Goal: Task Accomplishment & Management: Use online tool/utility

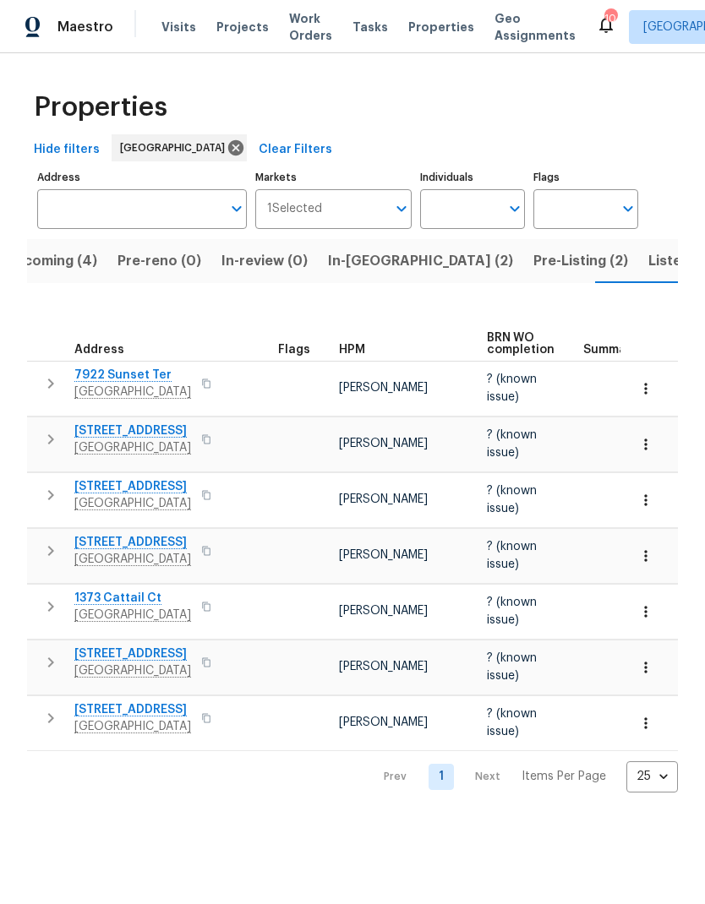
click at [533, 250] on span "Pre-Listing (2)" at bounding box center [580, 261] width 95 height 24
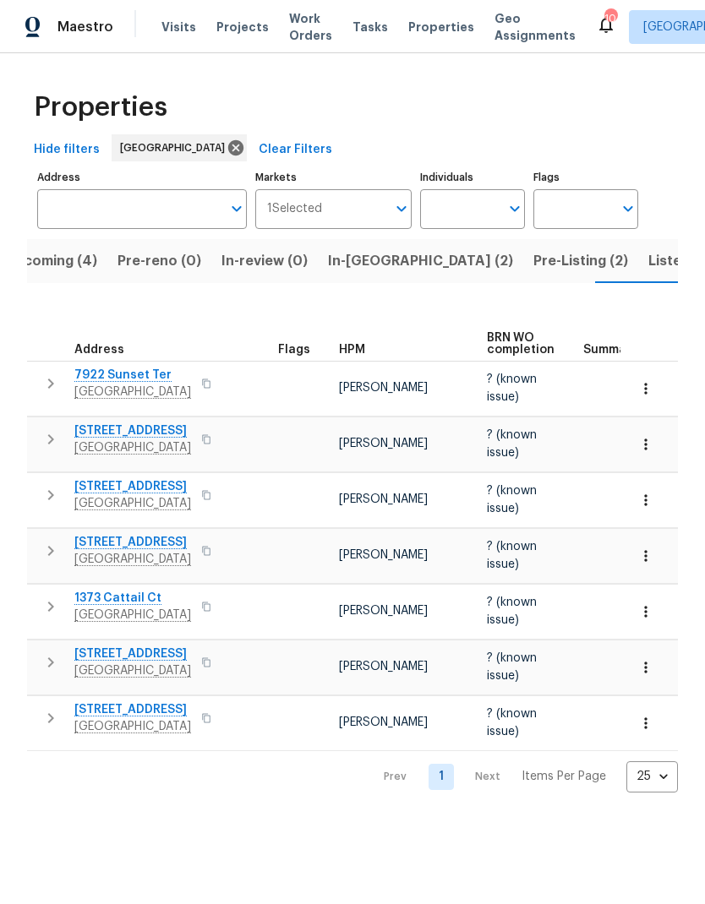
click at [117, 590] on span "1373 Cattail Ct" at bounding box center [132, 598] width 117 height 17
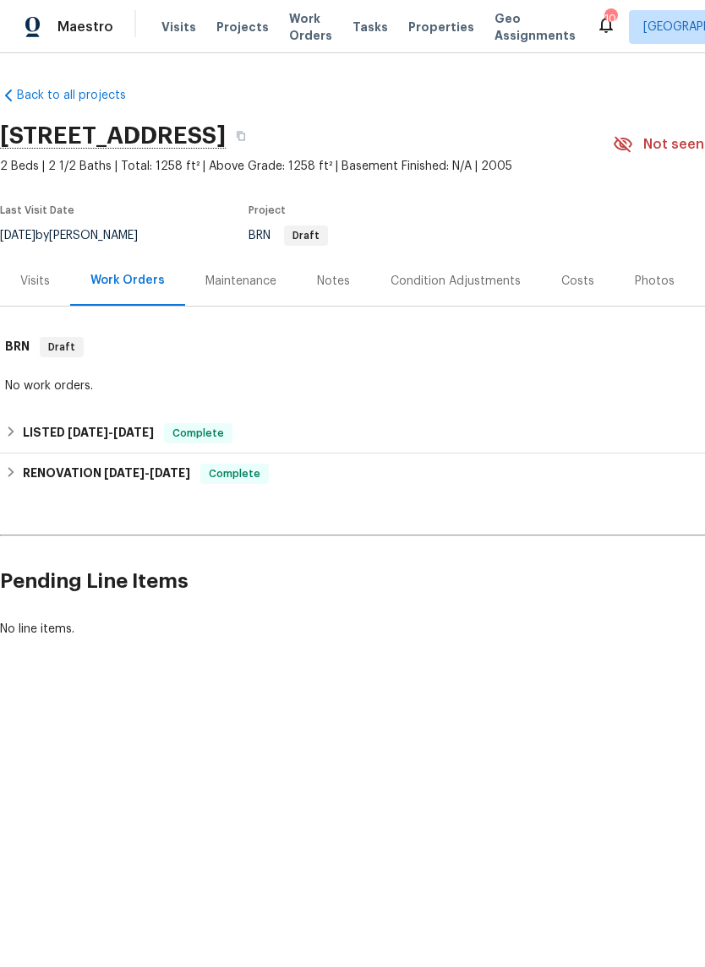
click at [46, 281] on div "Visits" at bounding box center [35, 281] width 30 height 17
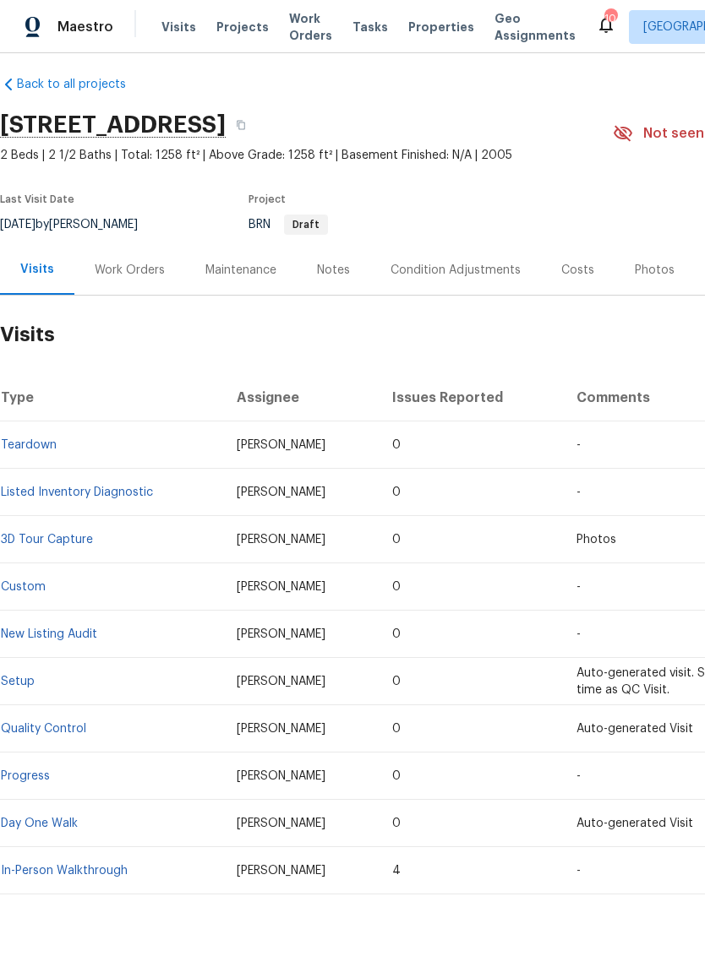
scroll to position [11, 0]
click at [639, 277] on div "Photos" at bounding box center [654, 270] width 40 height 17
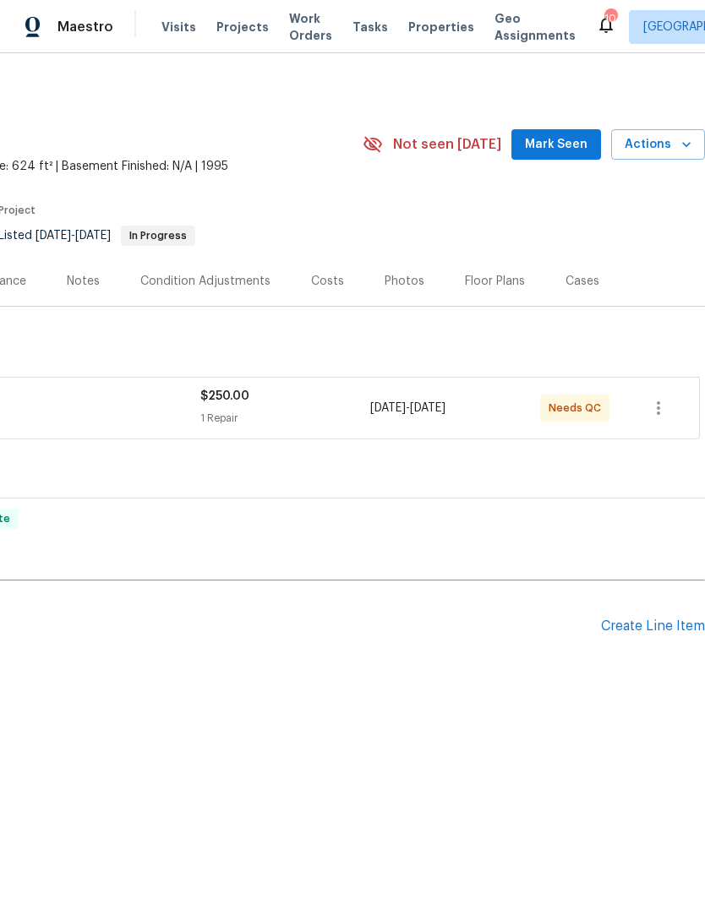
scroll to position [0, 250]
click at [654, 407] on icon "button" at bounding box center [658, 408] width 20 height 20
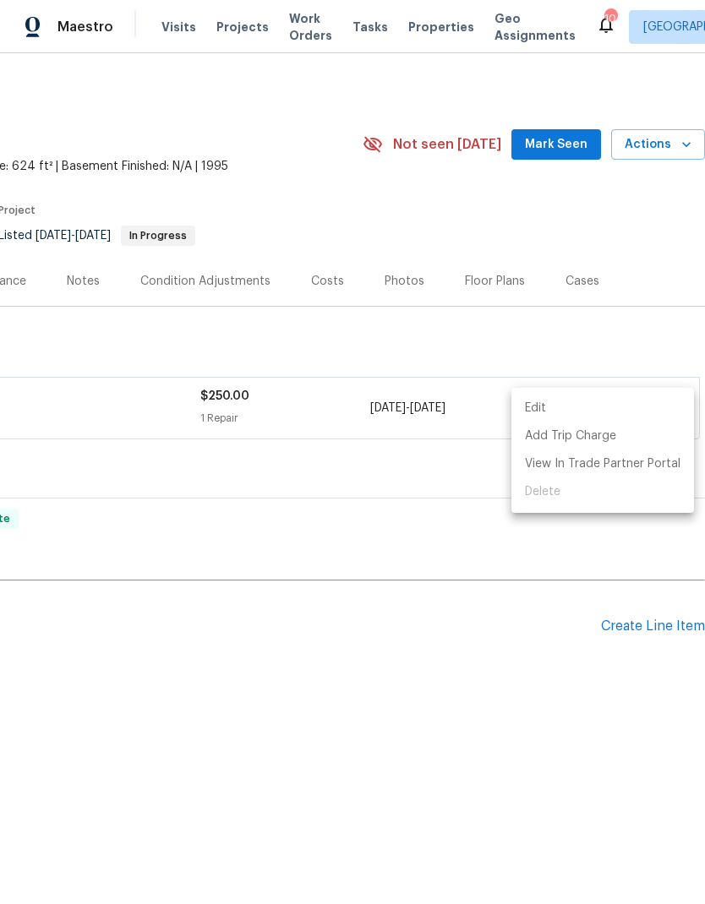
click at [566, 616] on div at bounding box center [352, 452] width 705 height 904
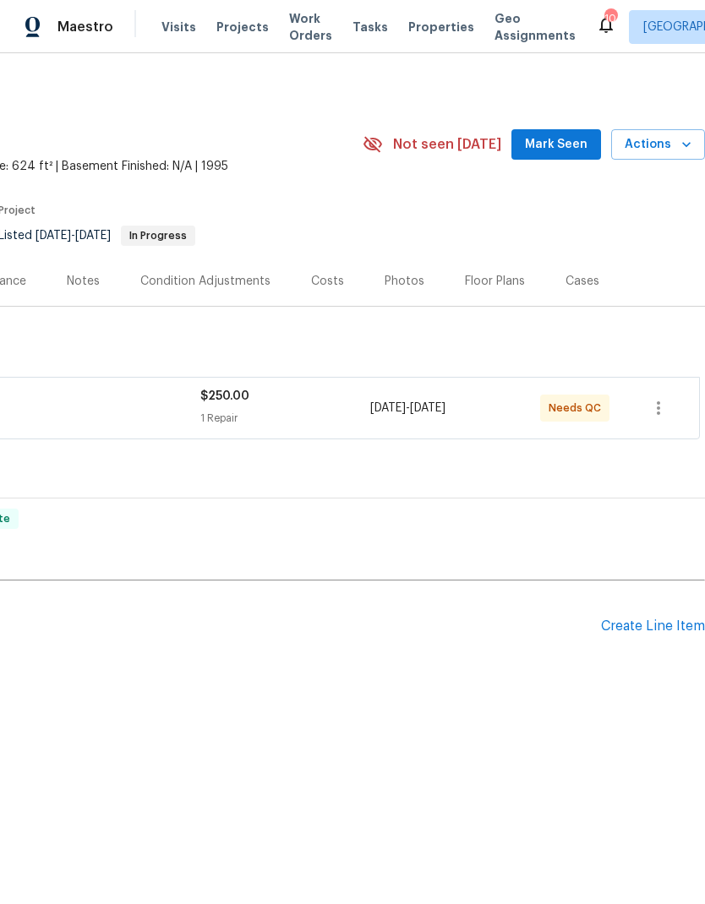
click at [301, 405] on div "$250.00 1 Repair" at bounding box center [285, 408] width 170 height 41
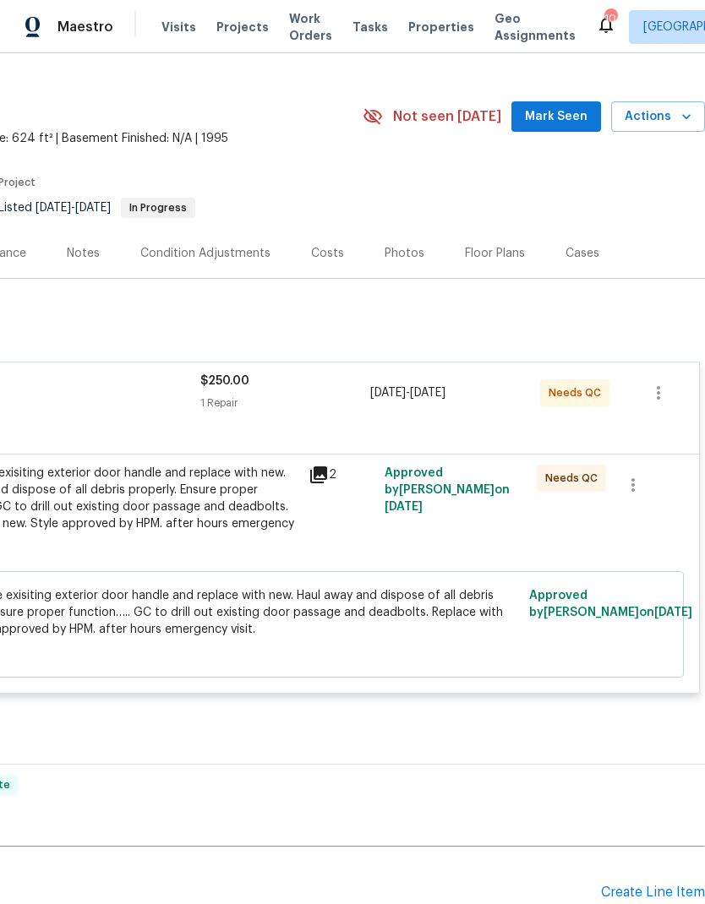
scroll to position [28, 250]
click at [169, 629] on span "Remove the exisiting exterior door handle and replace with new. Haul away and d…" at bounding box center [228, 612] width 584 height 51
click at [184, 489] on div "Remove the exisiting exterior door handle and replace with new. Haul away and d…" at bounding box center [113, 507] width 370 height 84
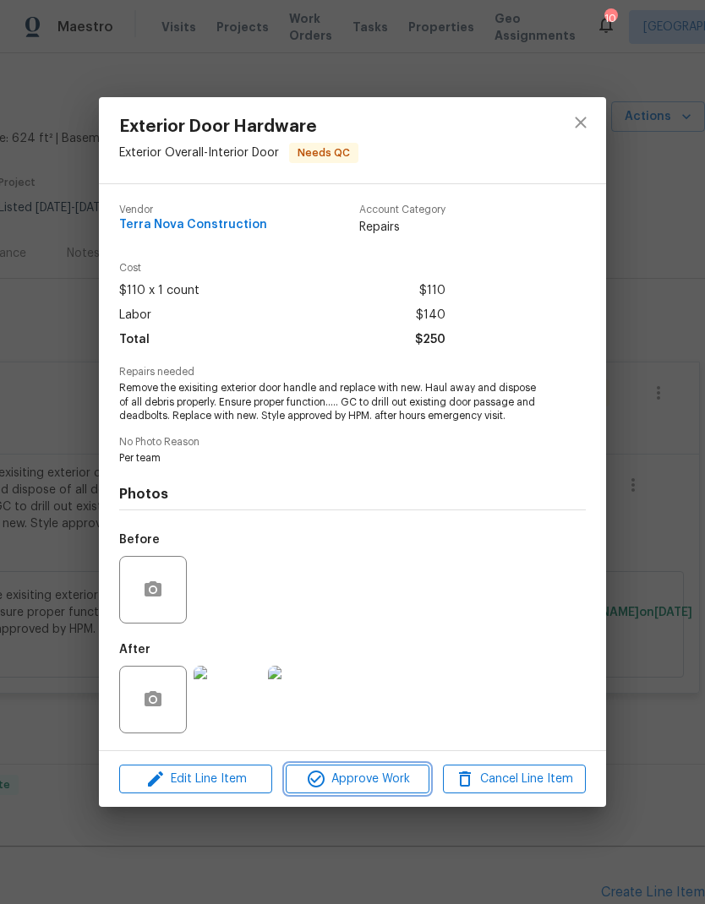
click at [323, 778] on icon "button" at bounding box center [315, 778] width 17 height 17
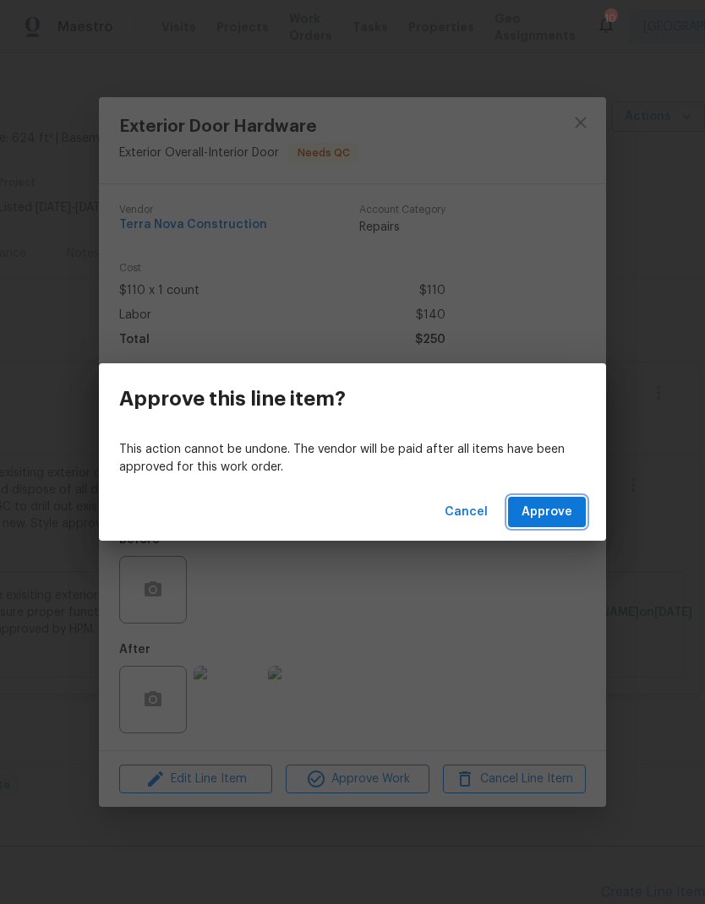
click at [533, 524] on button "Approve" at bounding box center [547, 512] width 78 height 31
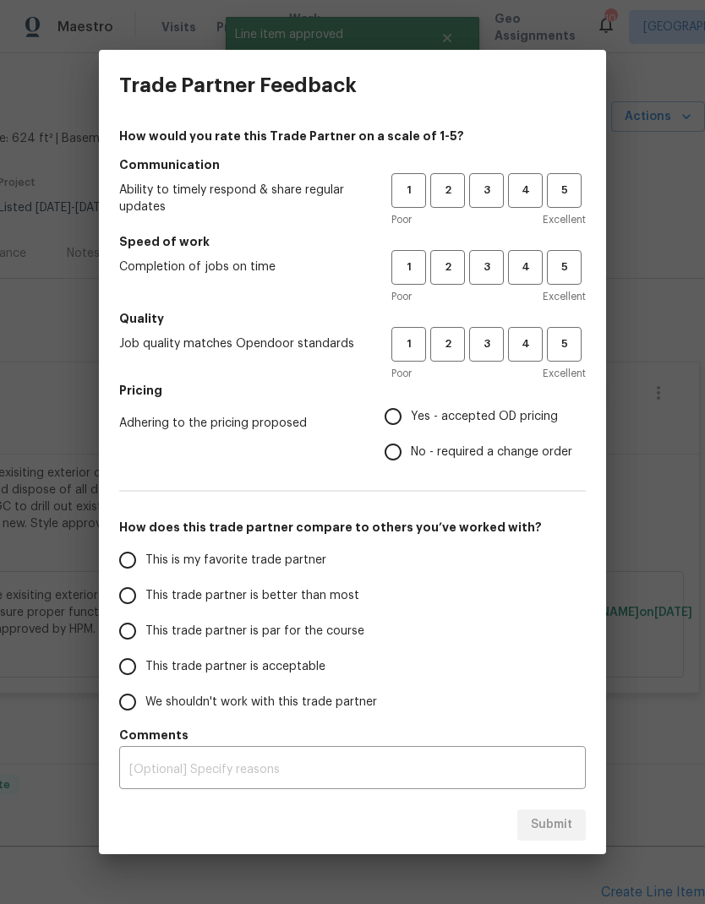
click at [129, 599] on input "This trade partner is better than most" at bounding box center [127, 595] width 35 height 35
radio input "true"
click at [529, 187] on span "4" at bounding box center [524, 190] width 31 height 19
click at [529, 260] on span "4" at bounding box center [524, 267] width 31 height 19
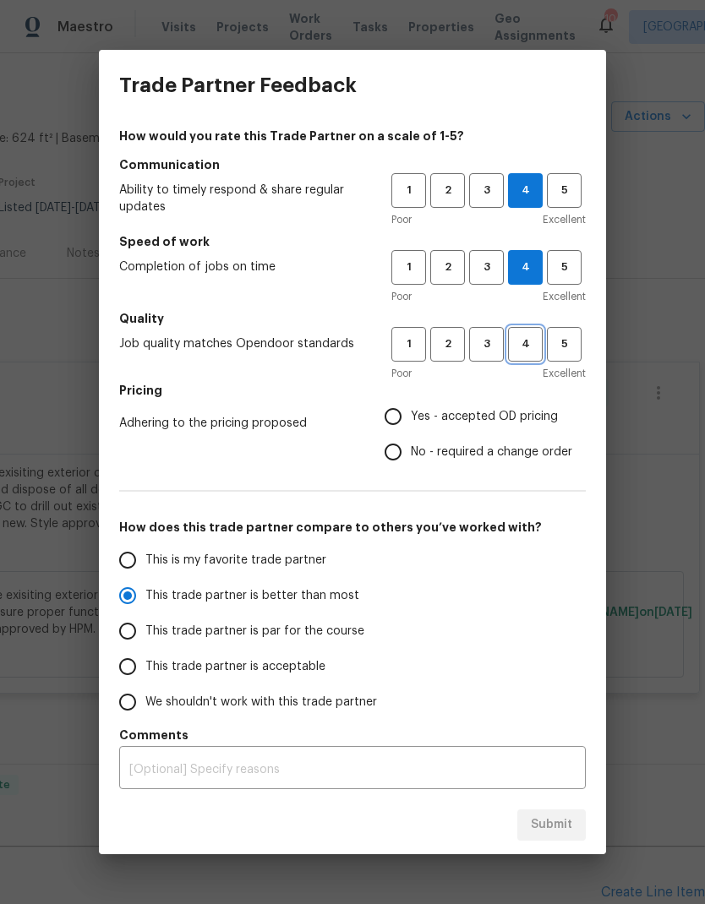
click at [513, 344] on span "4" at bounding box center [524, 344] width 31 height 19
click at [404, 424] on input "Yes - accepted OD pricing" at bounding box center [392, 416] width 35 height 35
click at [548, 827] on span "Submit" at bounding box center [551, 824] width 41 height 21
radio input "false"
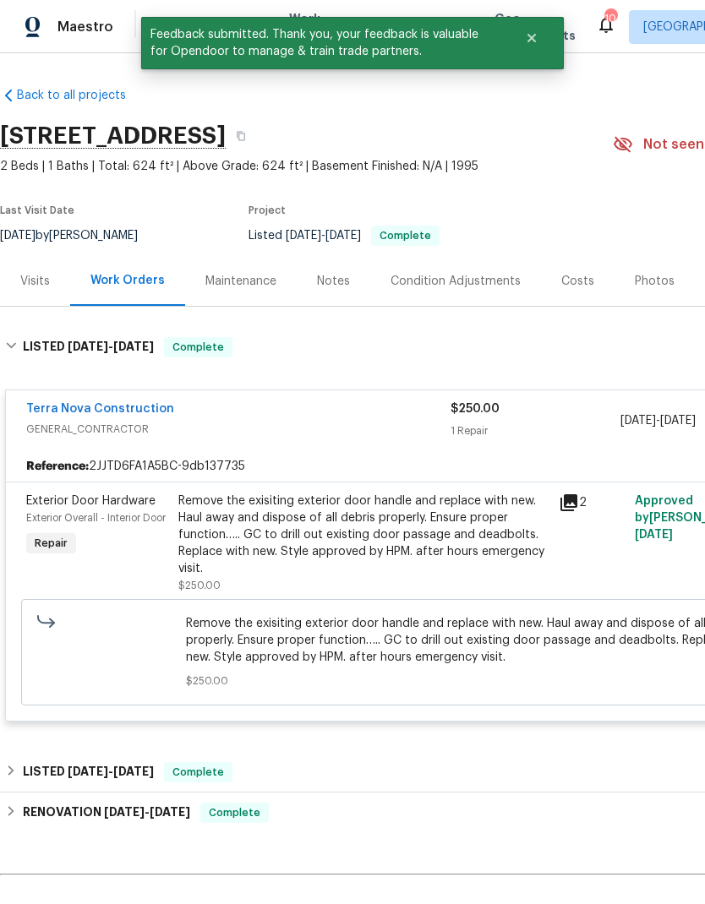
scroll to position [0, 0]
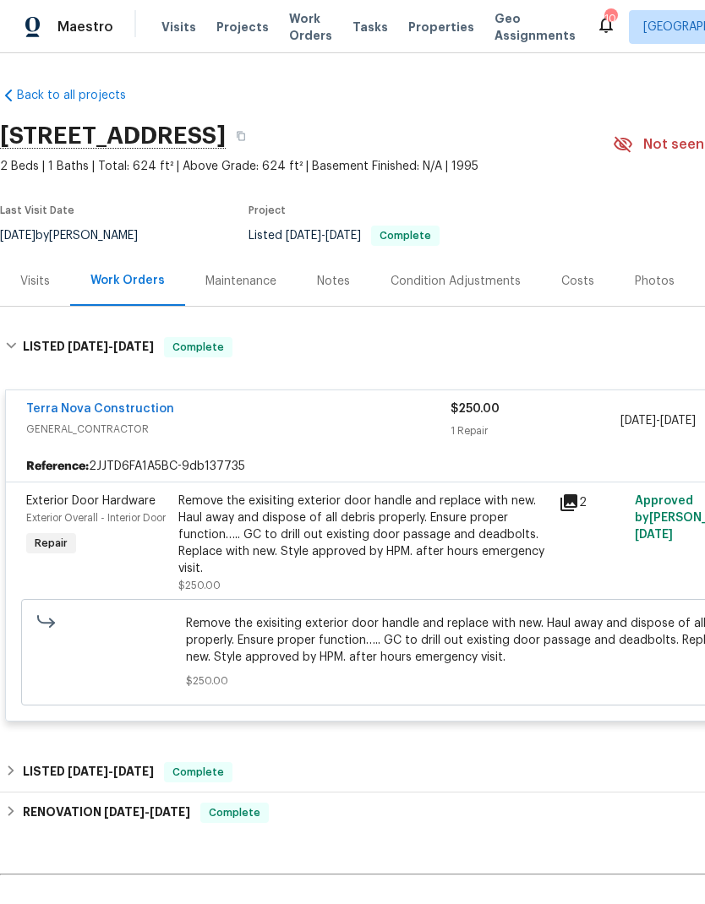
click at [410, 35] on span "Properties" at bounding box center [441, 27] width 66 height 17
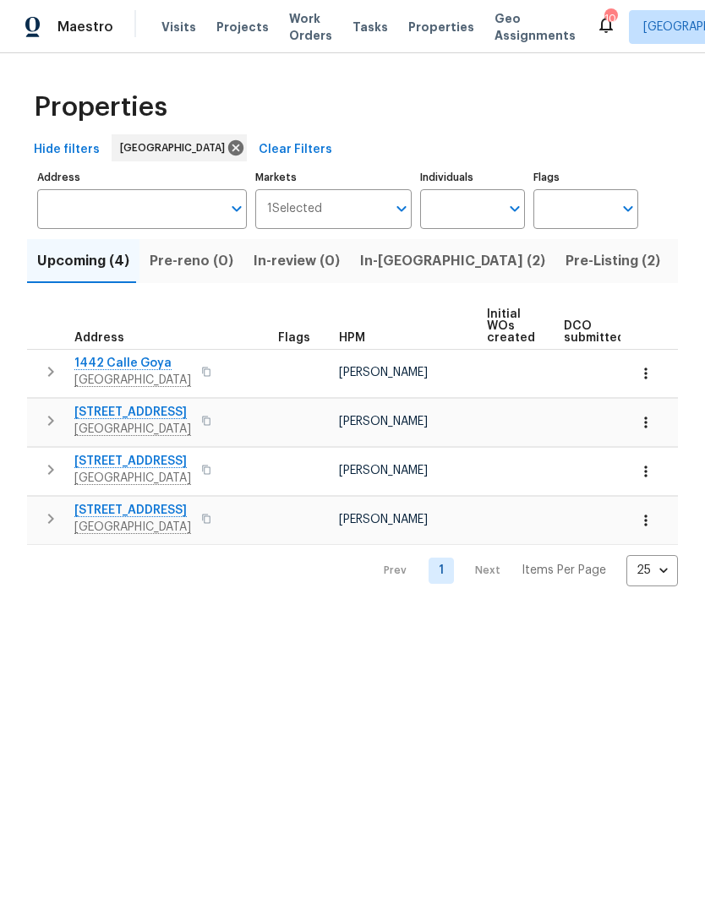
click at [680, 264] on span "Listed (24)" at bounding box center [716, 261] width 73 height 24
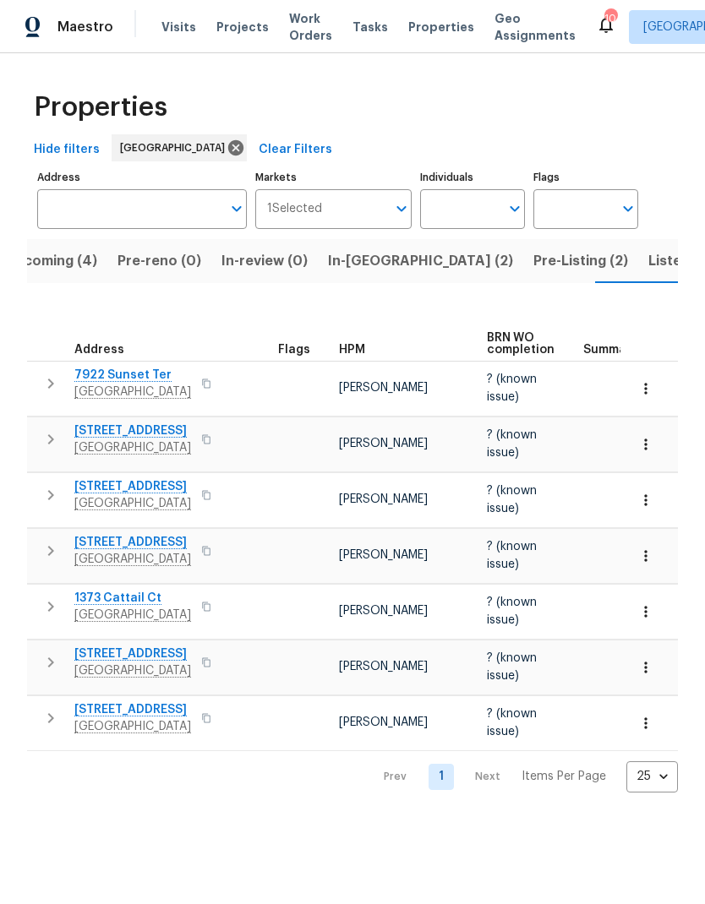
click at [648, 258] on span "Listed (24)" at bounding box center [684, 261] width 73 height 24
